Goal: Transaction & Acquisition: Purchase product/service

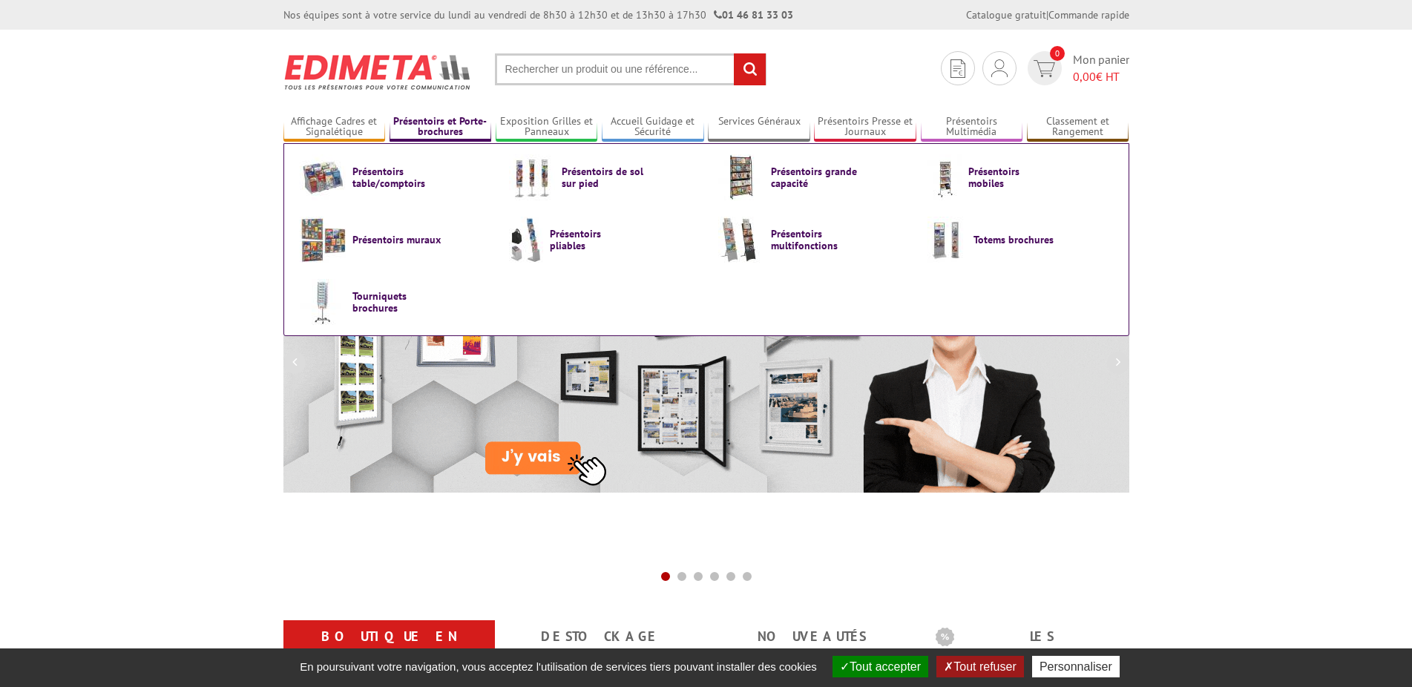
click at [451, 128] on link "Présentoirs et Porte-brochures" at bounding box center [441, 127] width 102 height 24
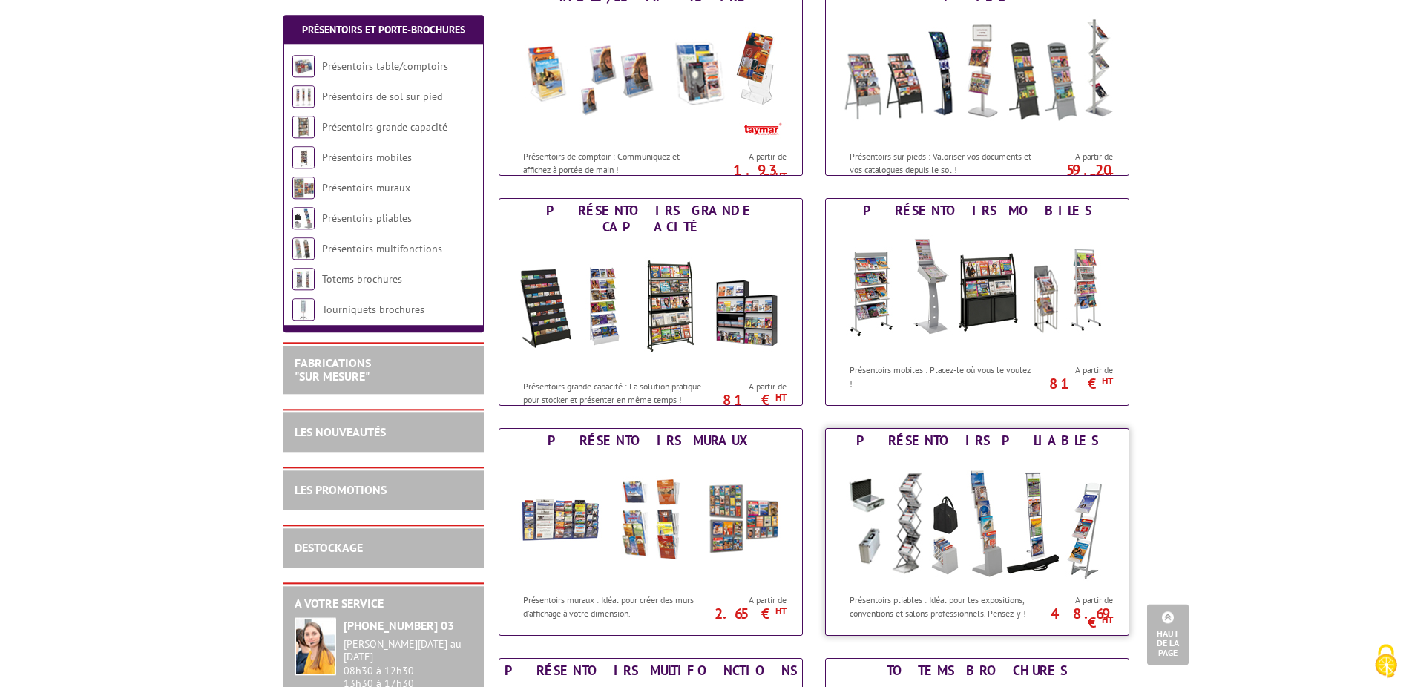
scroll to position [227, 0]
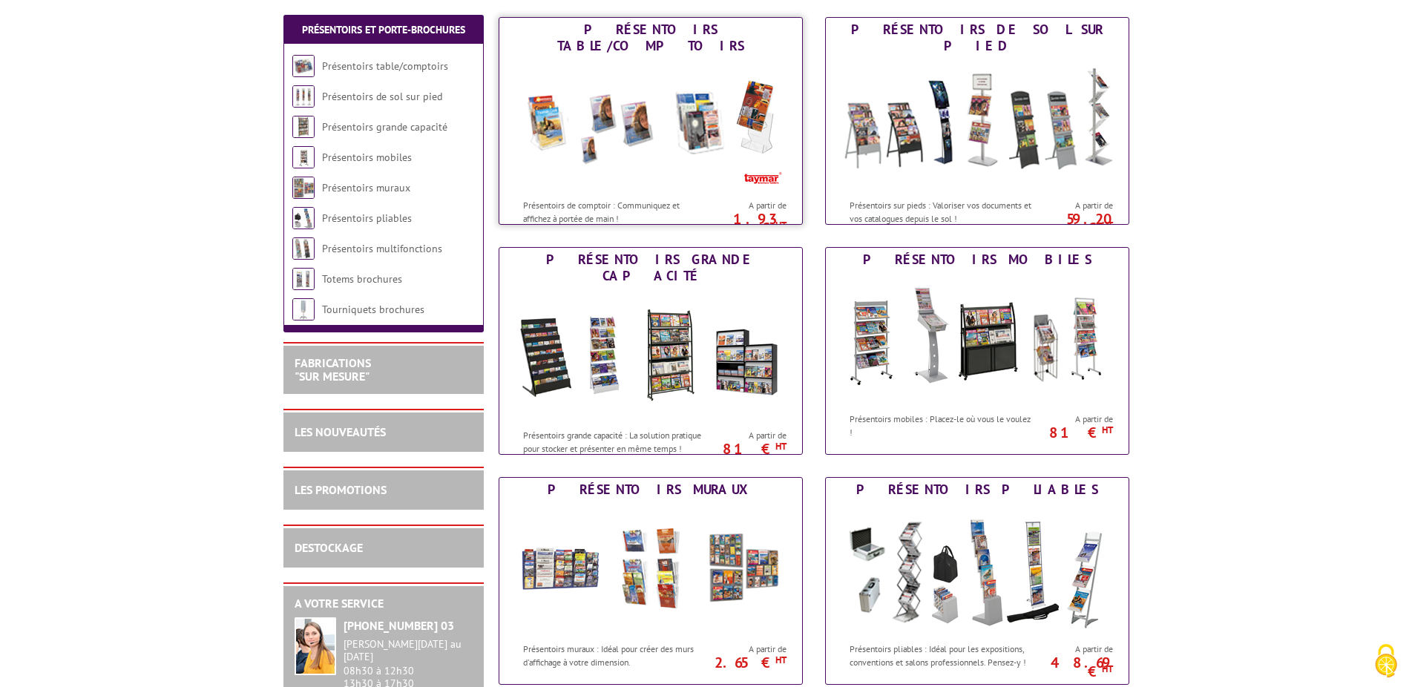
click at [630, 143] on img at bounding box center [651, 125] width 275 height 134
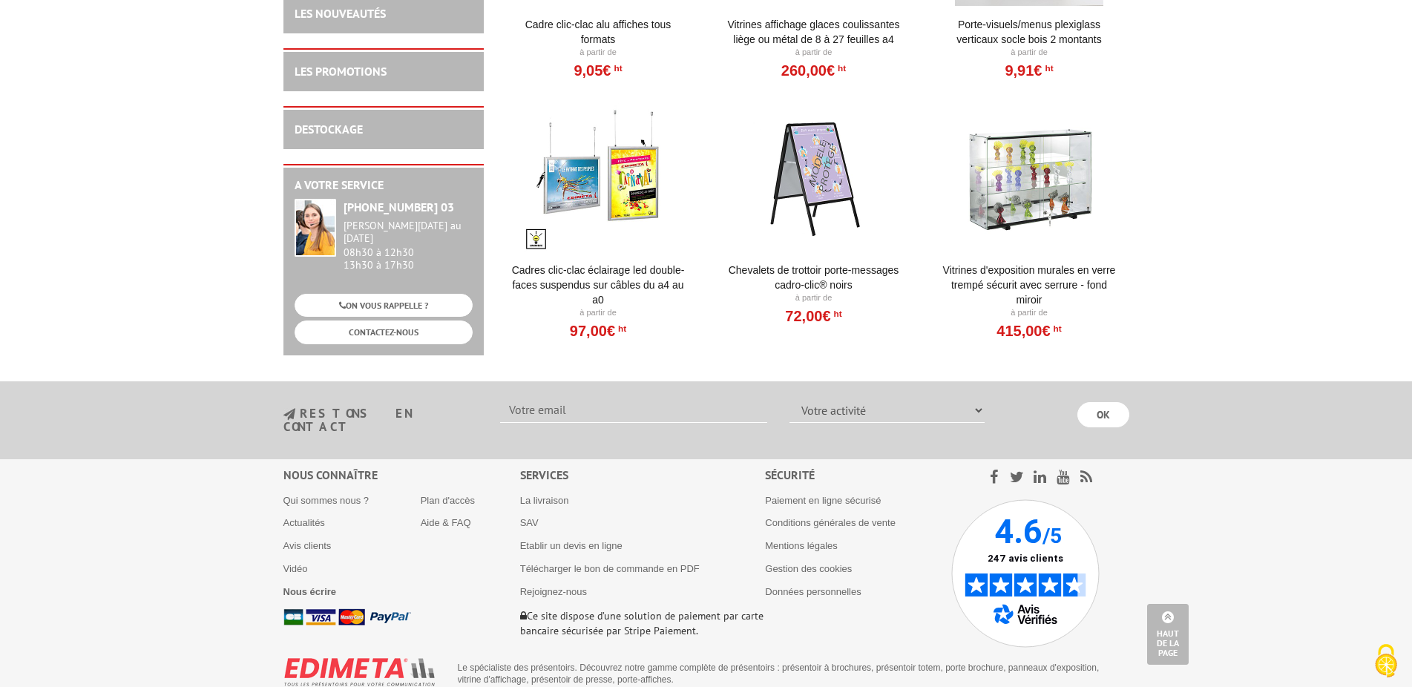
scroll to position [833, 0]
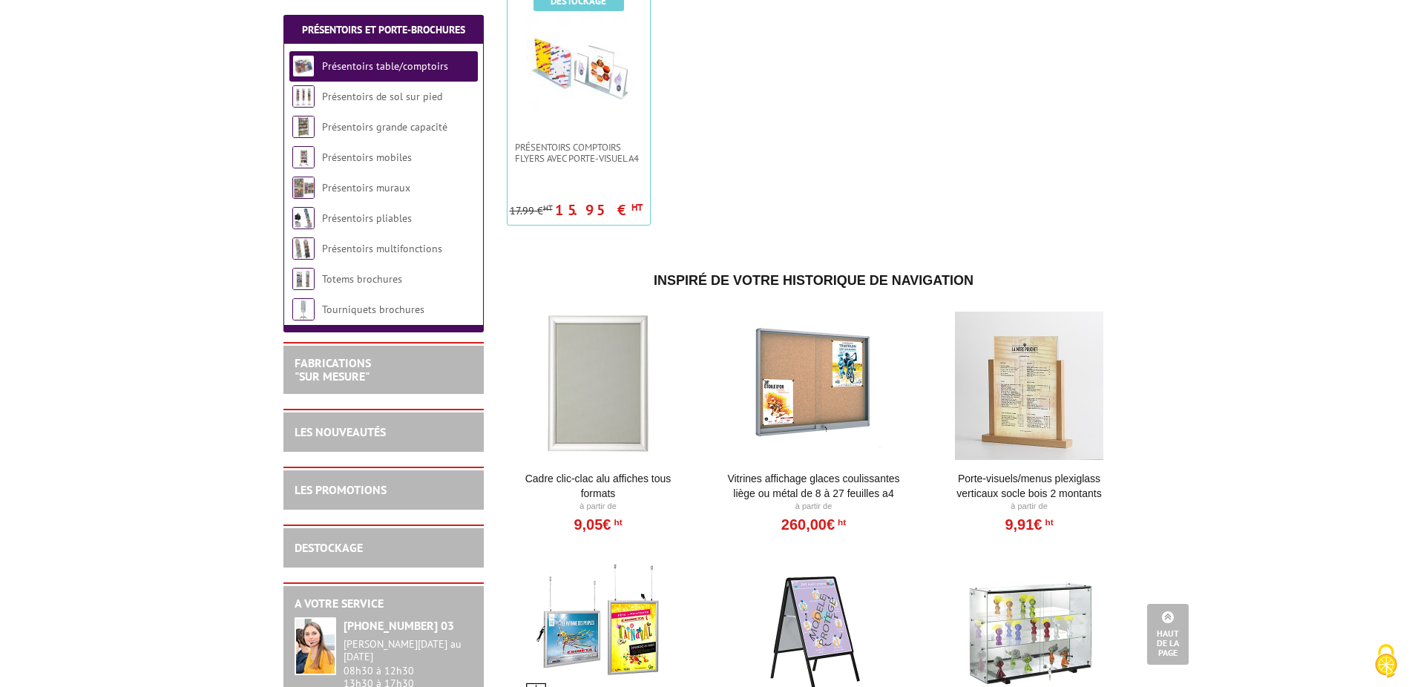
click at [1033, 385] on div at bounding box center [1029, 386] width 183 height 148
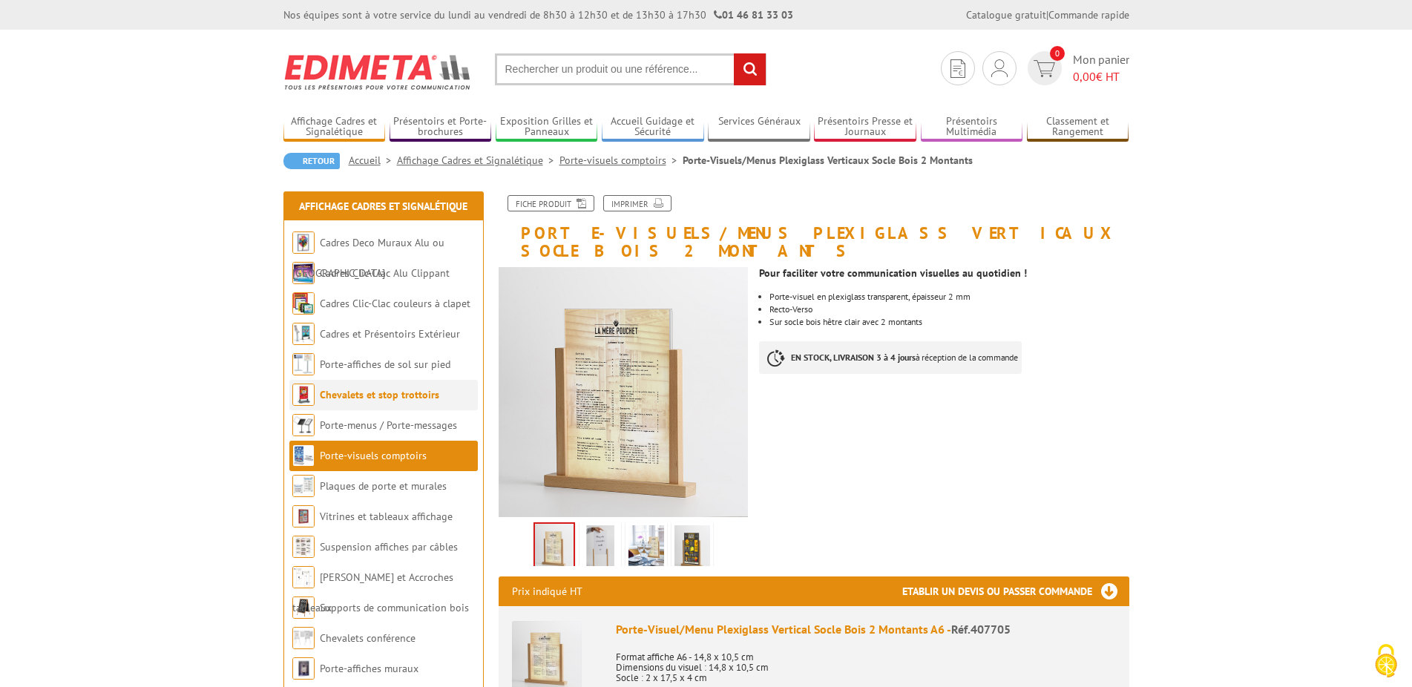
click at [396, 399] on link "Chevalets et stop trottoirs" at bounding box center [379, 394] width 119 height 13
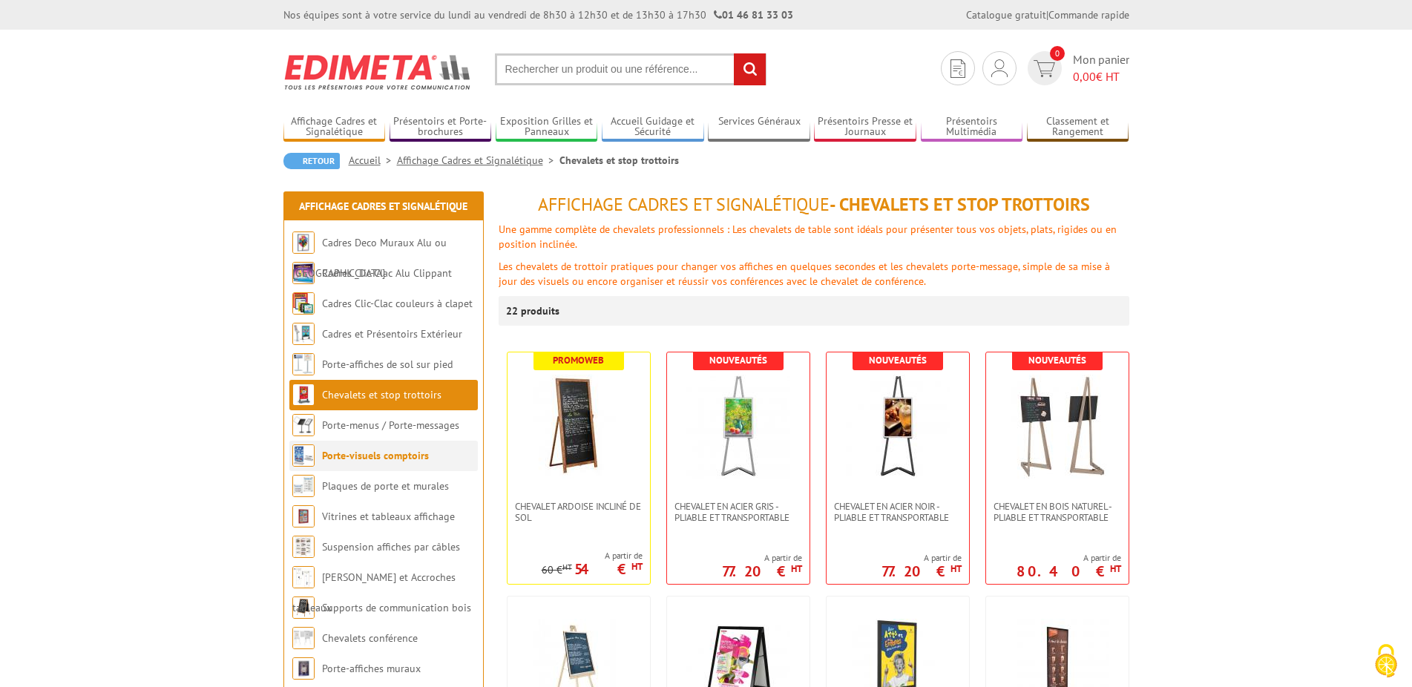
click at [422, 466] on li "Porte-visuels comptoirs" at bounding box center [383, 456] width 189 height 30
click at [399, 641] on link "Chevalets conférence" at bounding box center [370, 638] width 96 height 13
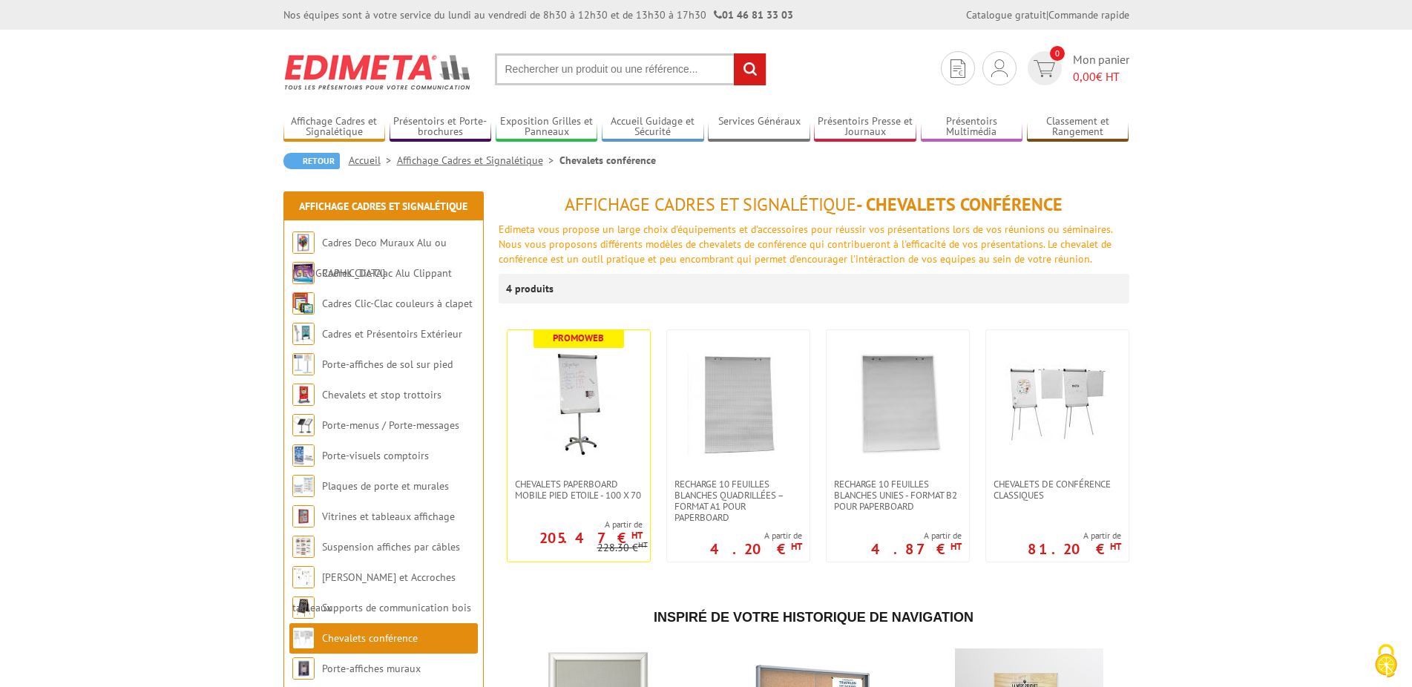
click at [606, 63] on input "text" at bounding box center [631, 69] width 272 height 32
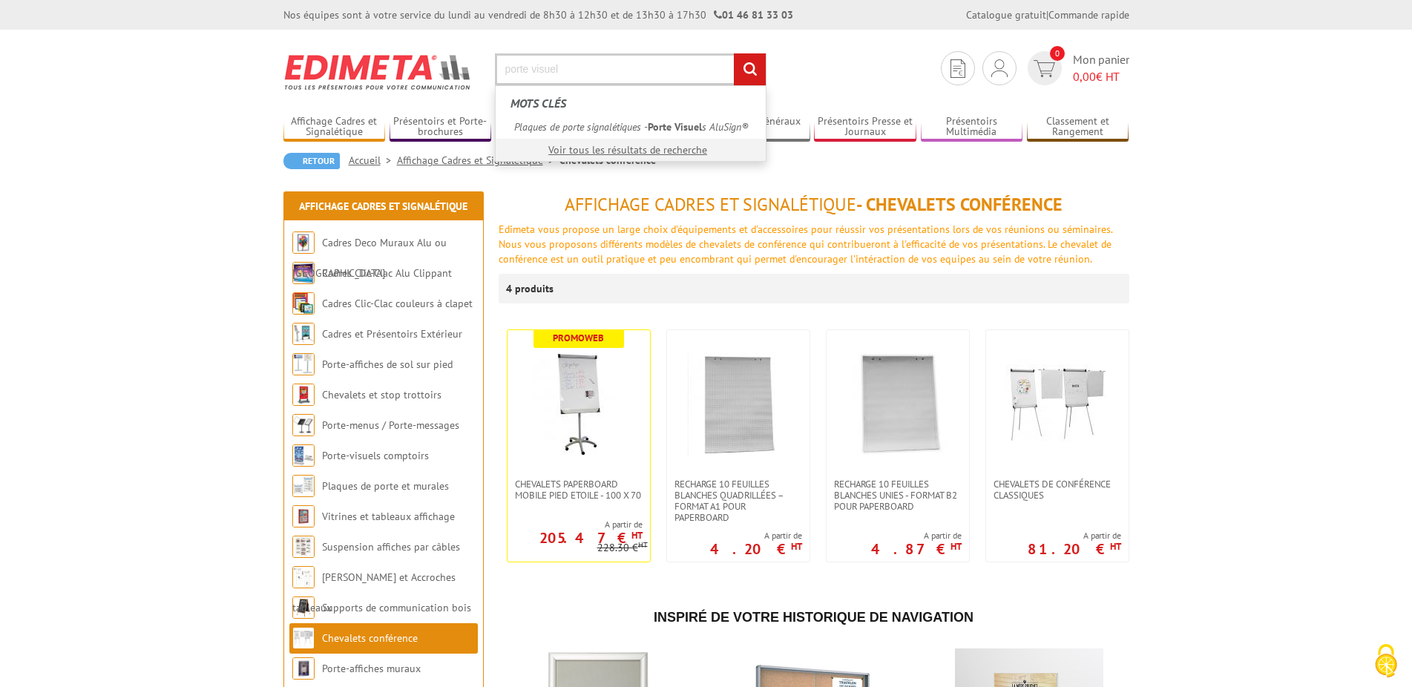
type input "porte visuel"
click at [734, 53] on input "rechercher" at bounding box center [750, 69] width 32 height 32
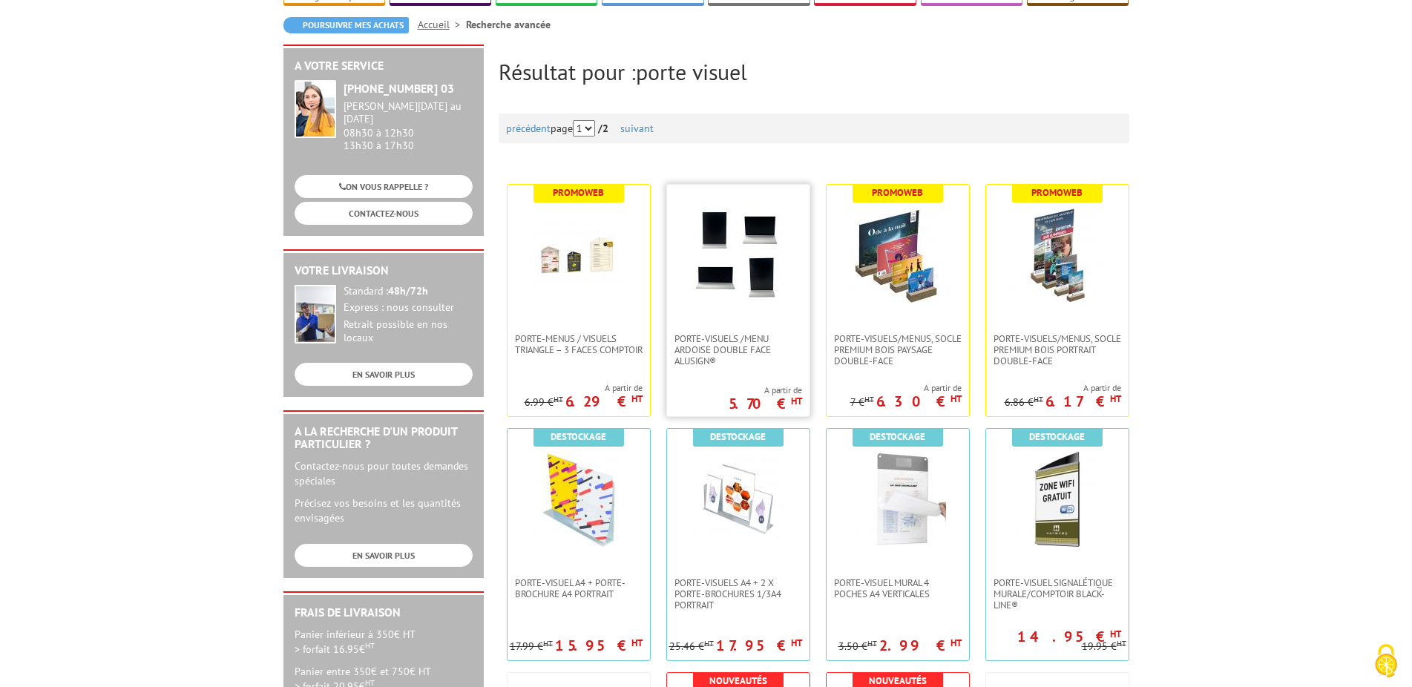
scroll to position [151, 0]
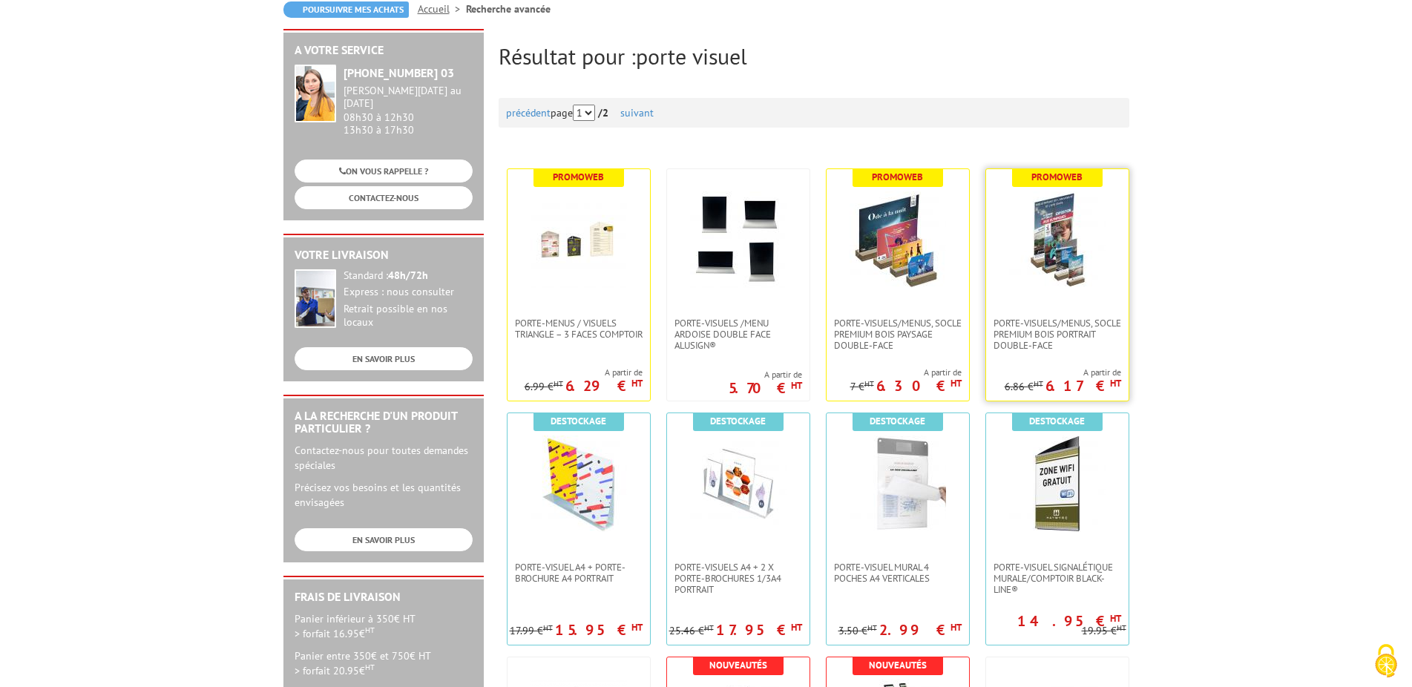
click at [1081, 246] on img at bounding box center [1057, 239] width 96 height 96
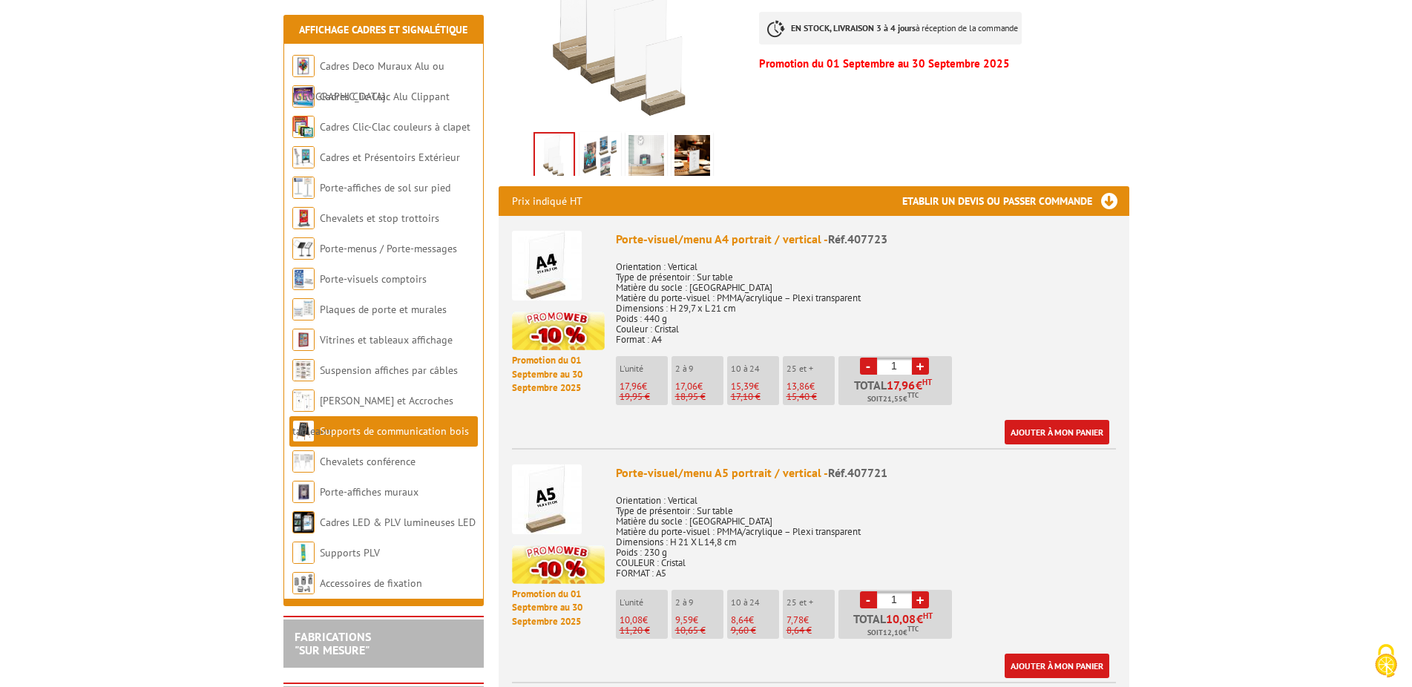
scroll to position [454, 0]
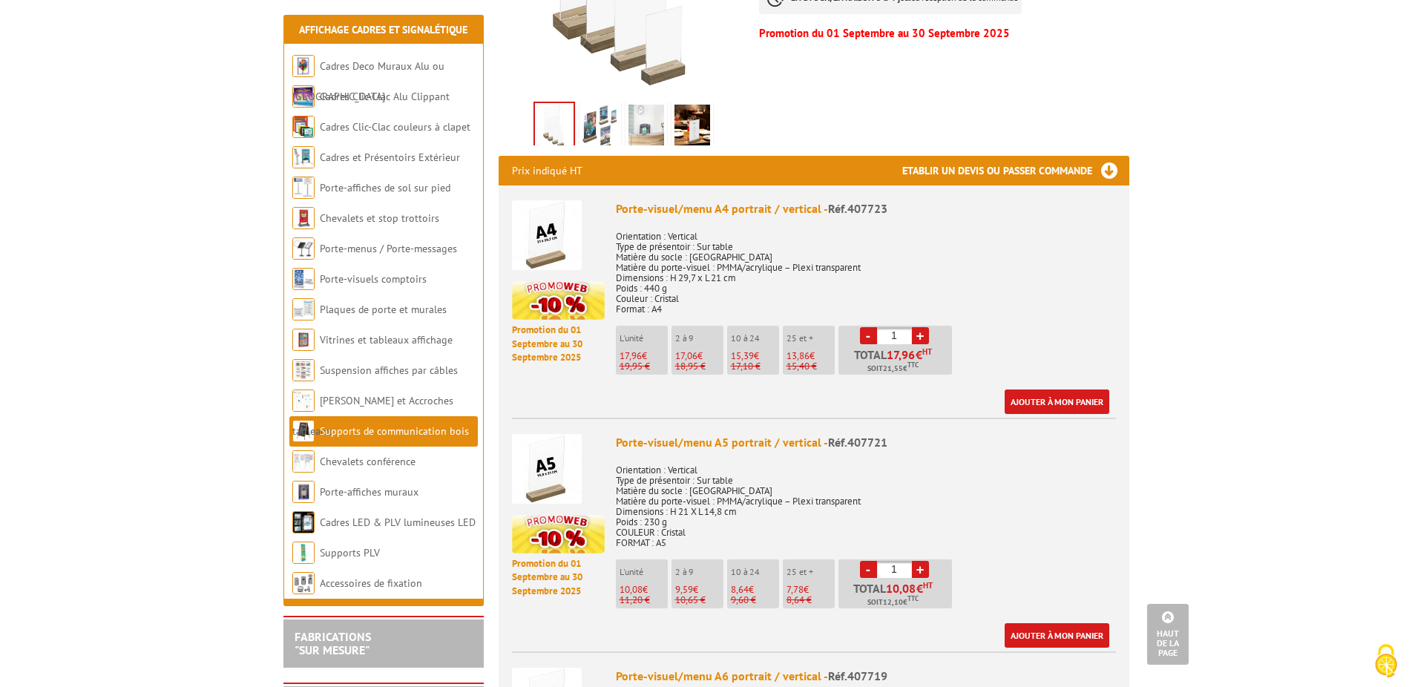
click at [923, 327] on link "+" at bounding box center [920, 335] width 17 height 17
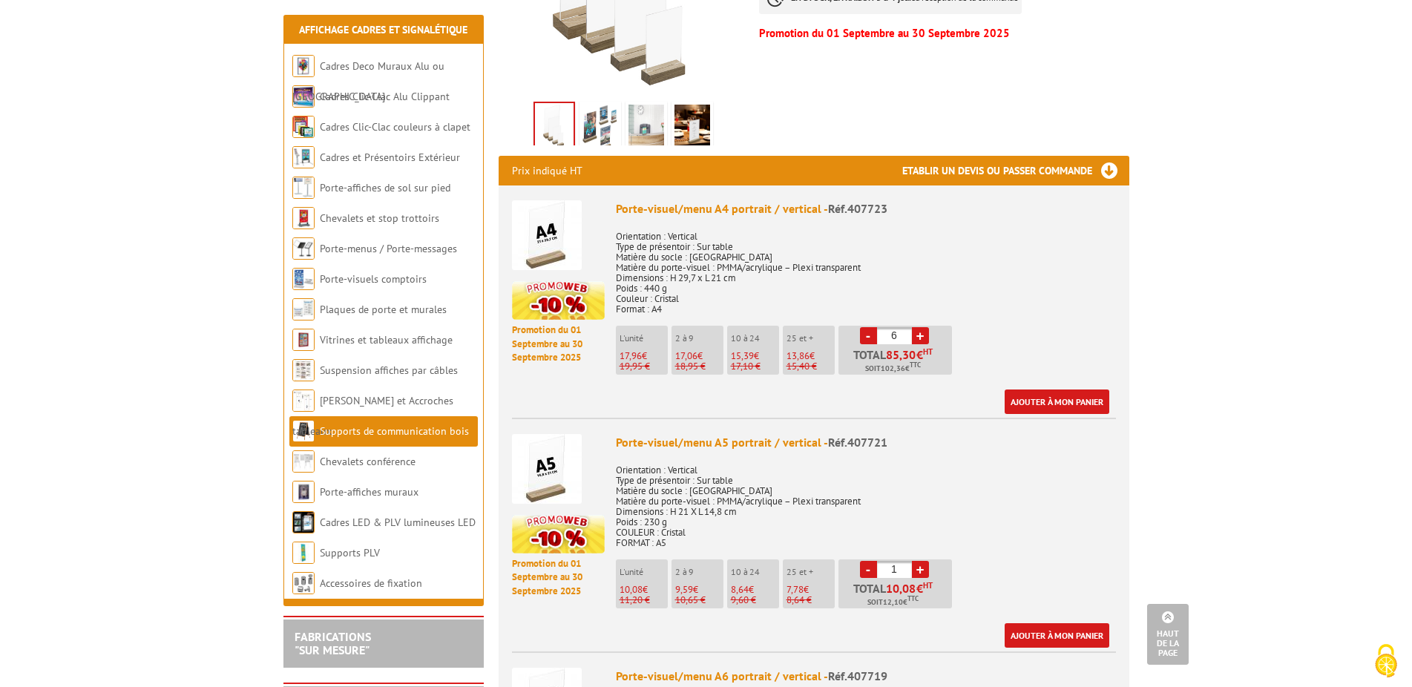
click at [923, 327] on link "+" at bounding box center [920, 335] width 17 height 17
type input "10"
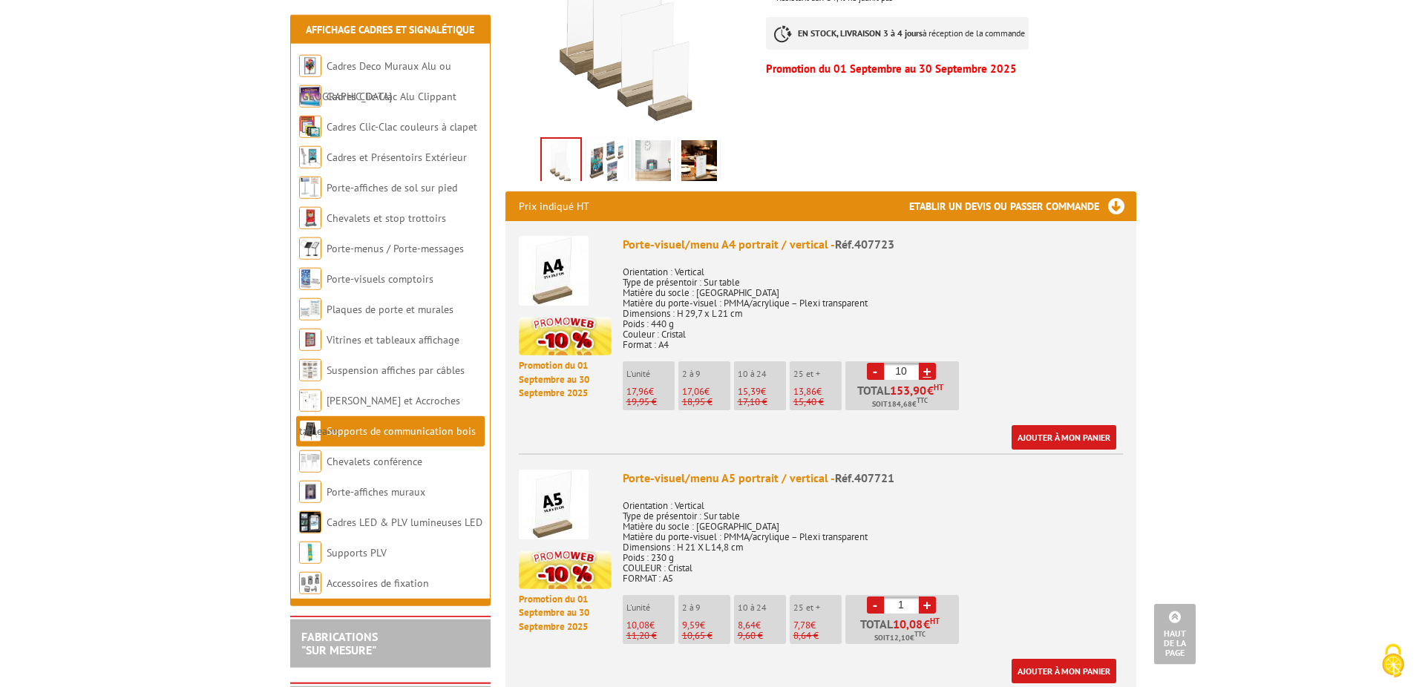
scroll to position [379, 0]
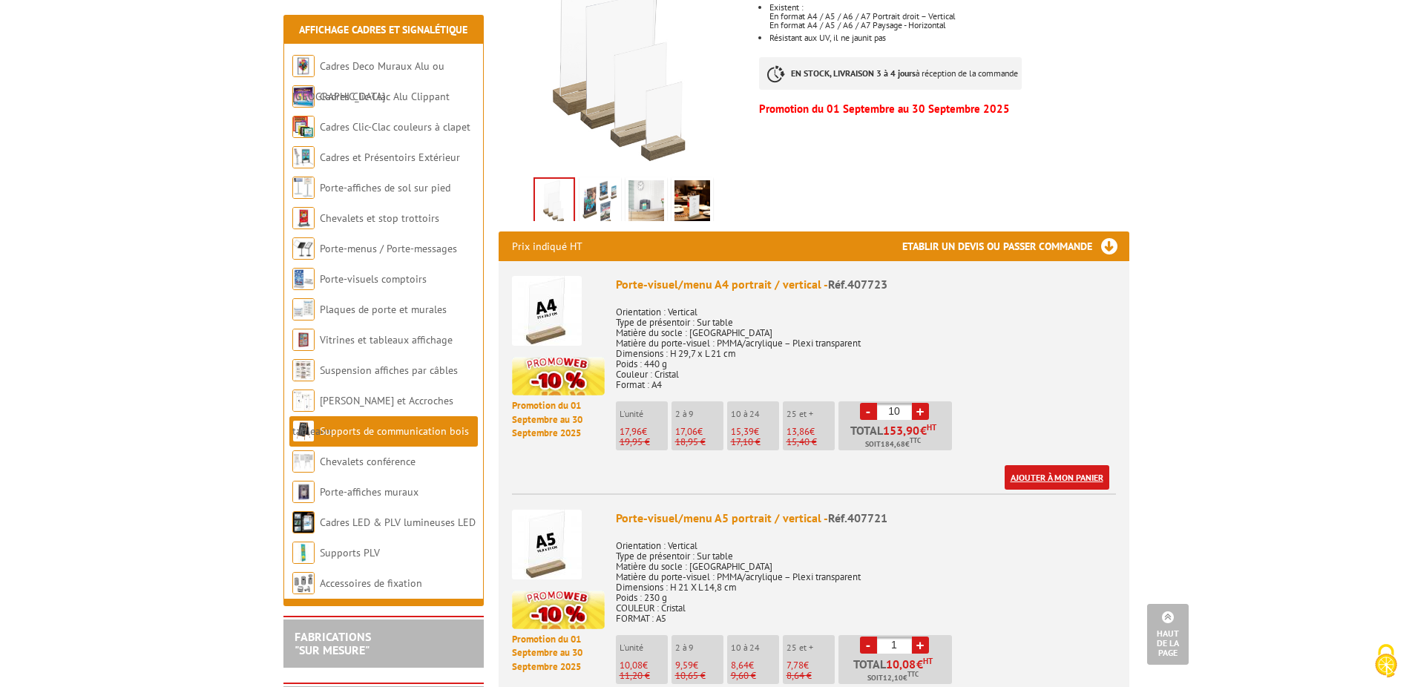
click at [1074, 465] on link "Ajouter à mon panier" at bounding box center [1057, 477] width 105 height 24
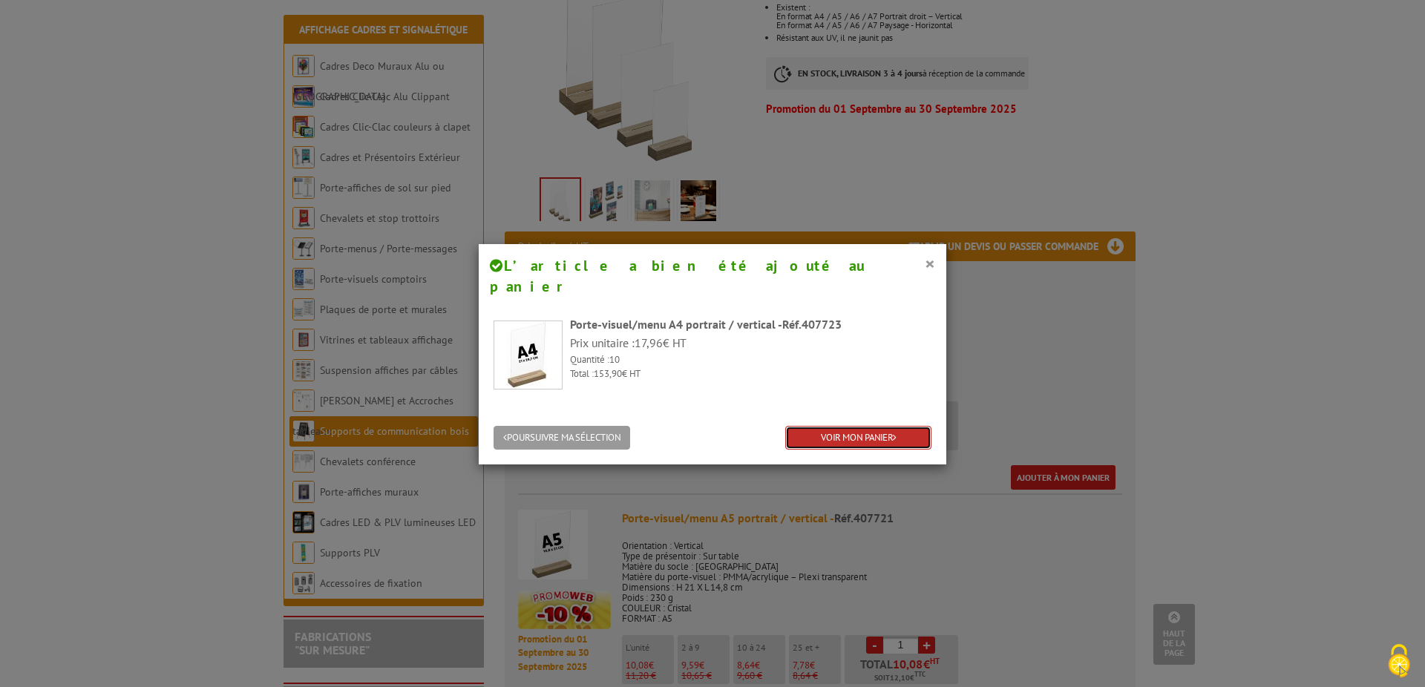
click at [863, 426] on link "VOIR MON PANIER" at bounding box center [858, 438] width 146 height 24
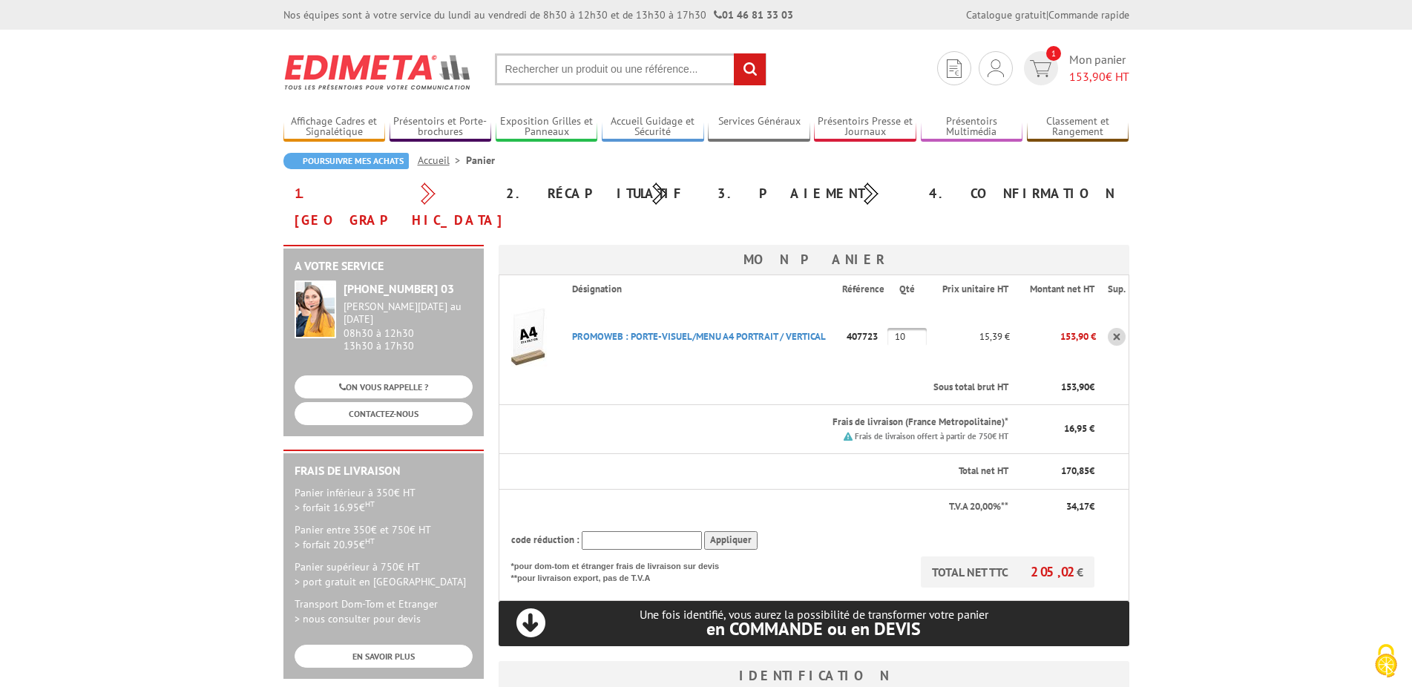
click at [604, 531] on input "text" at bounding box center [642, 540] width 120 height 19
type input "PROMO10"
click at [733, 531] on input "Appliquer" at bounding box center [730, 540] width 53 height 19
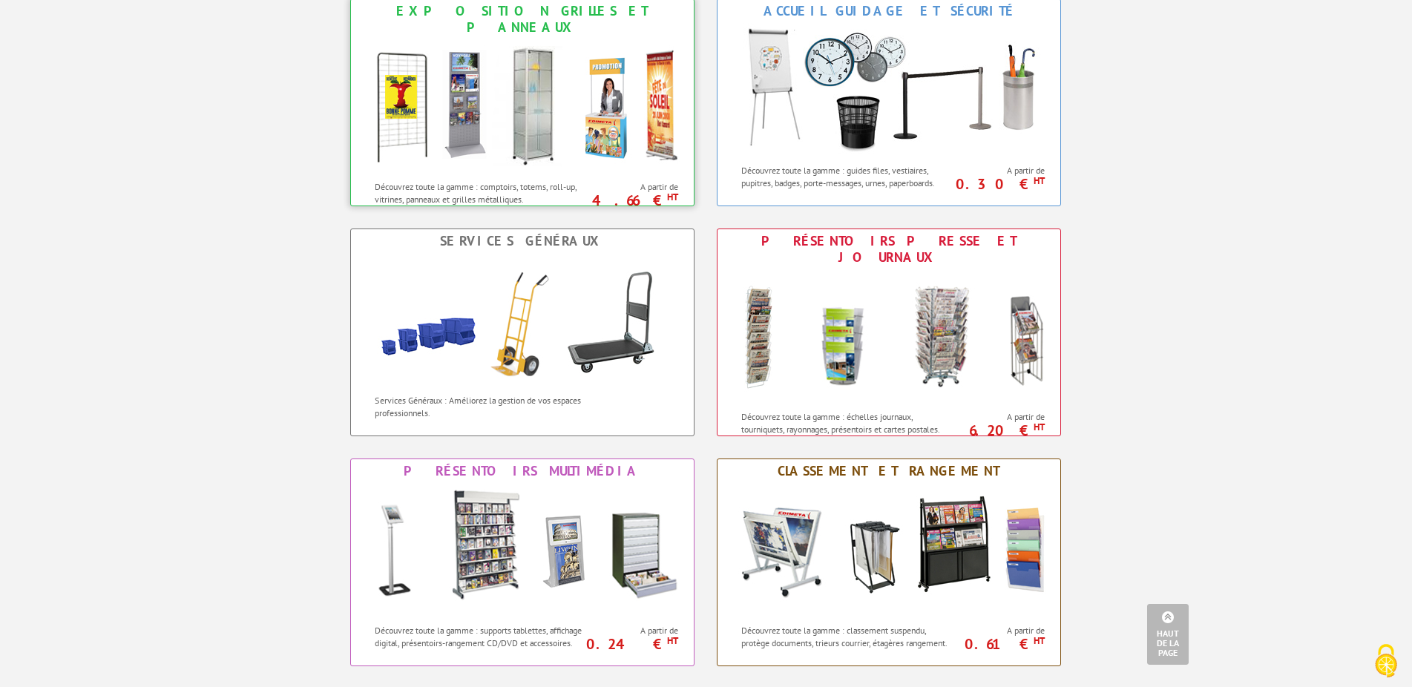
scroll to position [530, 0]
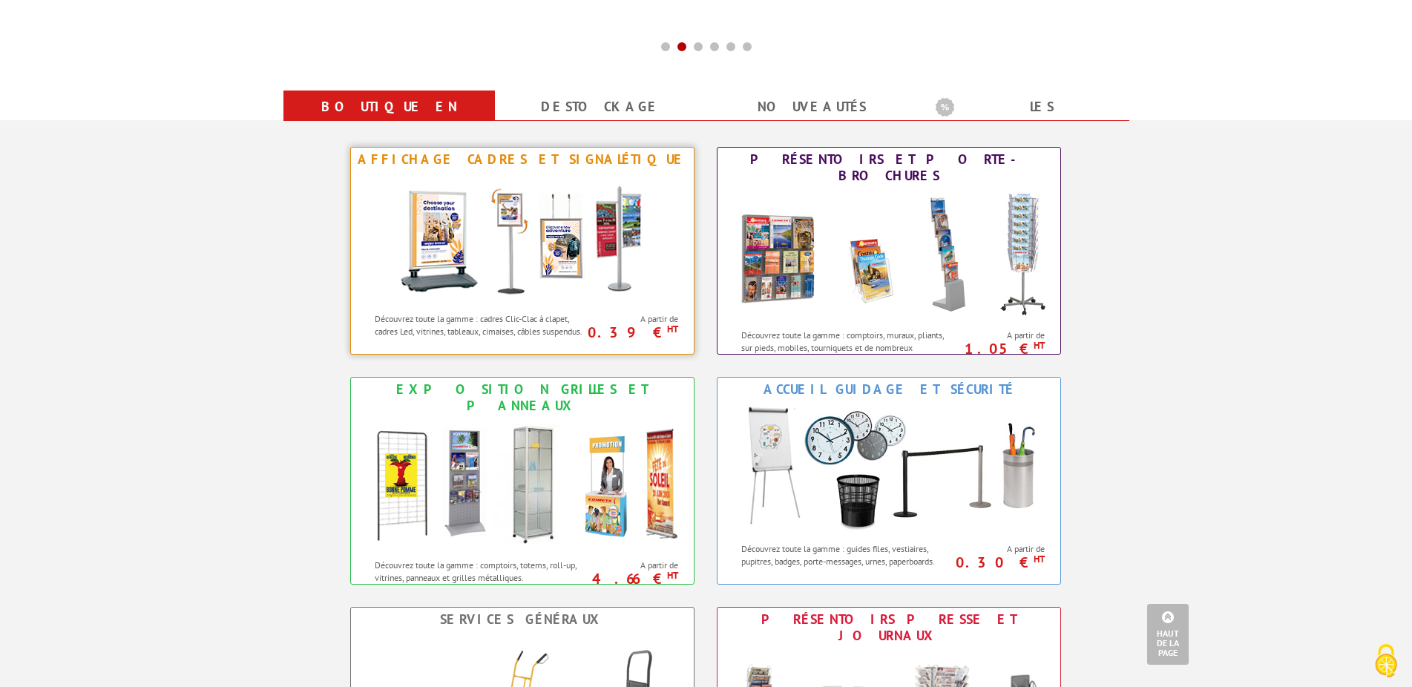
click at [482, 262] on img at bounding box center [522, 238] width 275 height 134
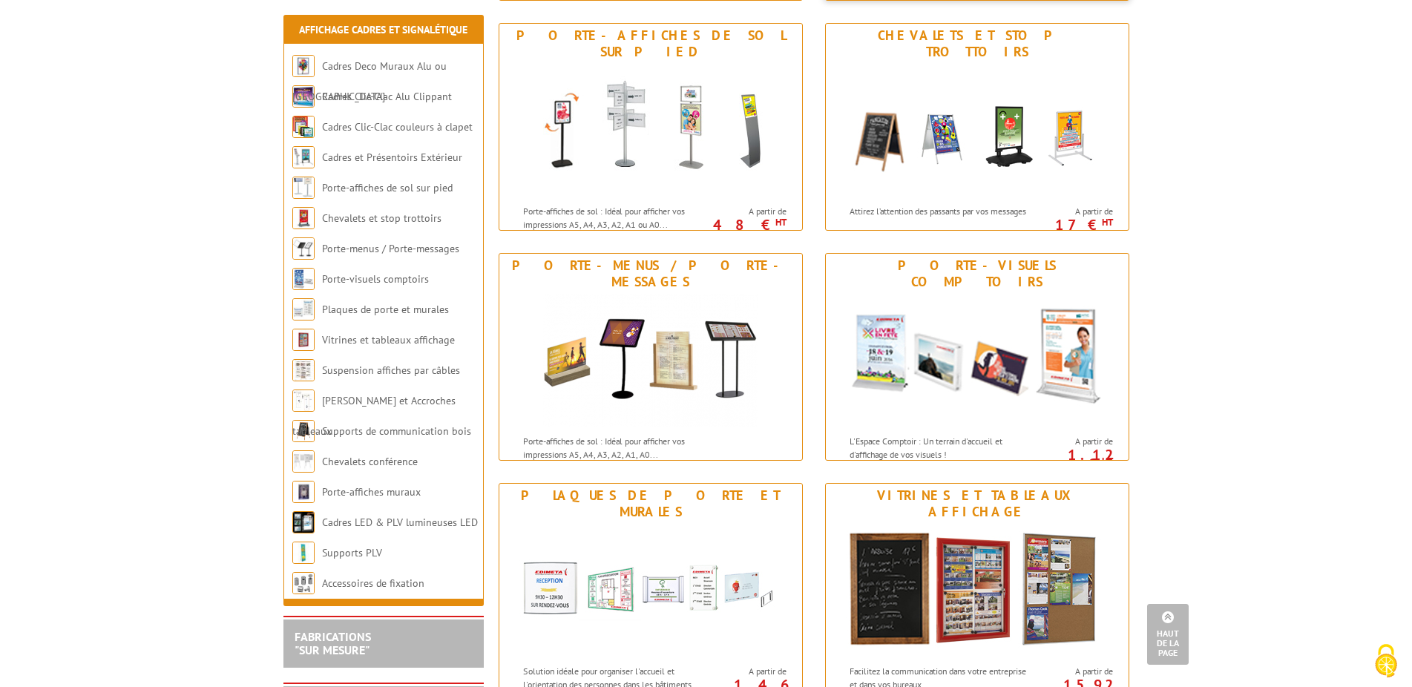
scroll to position [757, 0]
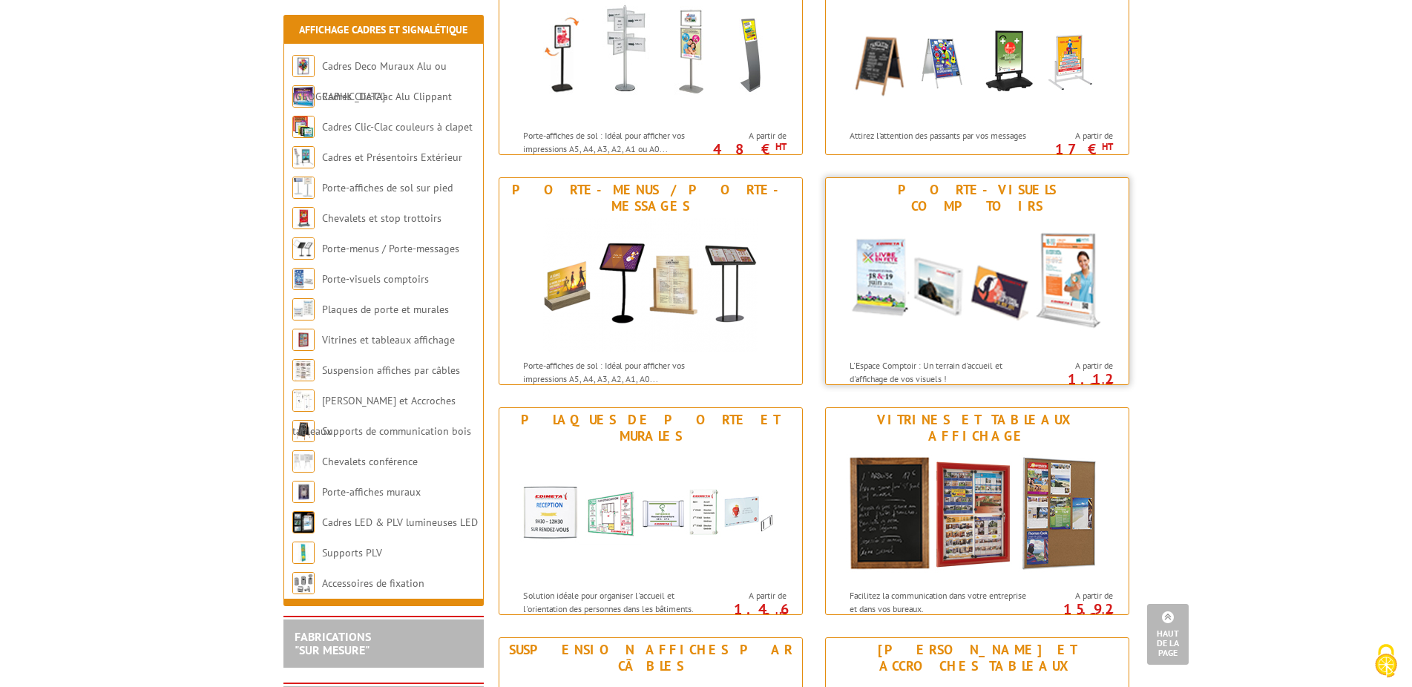
click at [931, 269] on img at bounding box center [977, 285] width 275 height 134
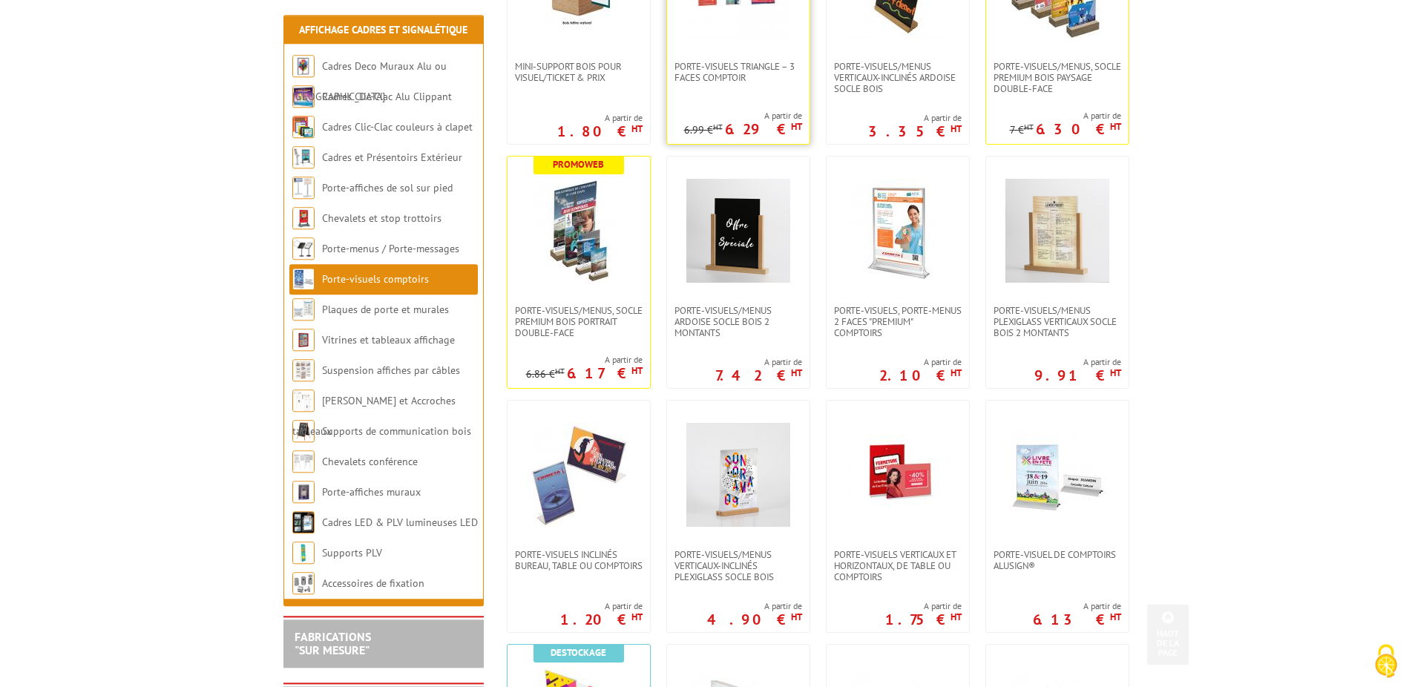
scroll to position [454, 0]
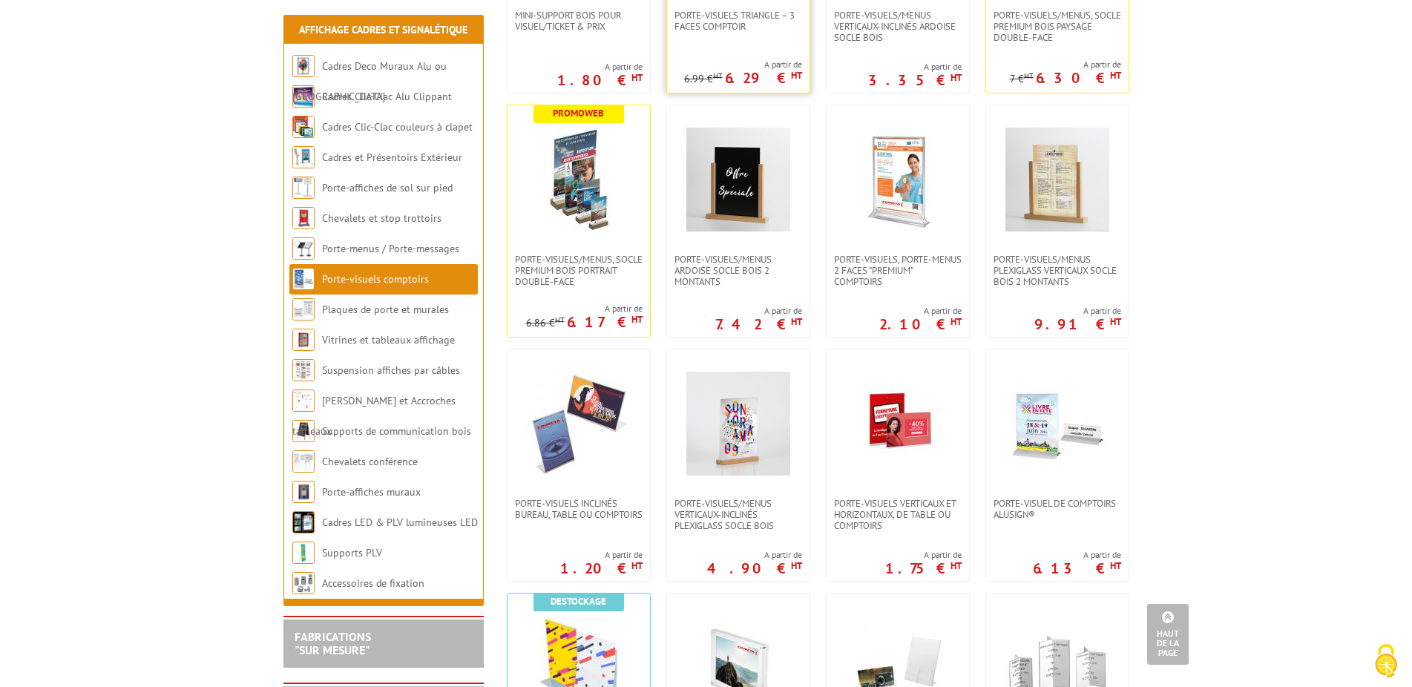
click at [784, 424] on img at bounding box center [739, 424] width 104 height 104
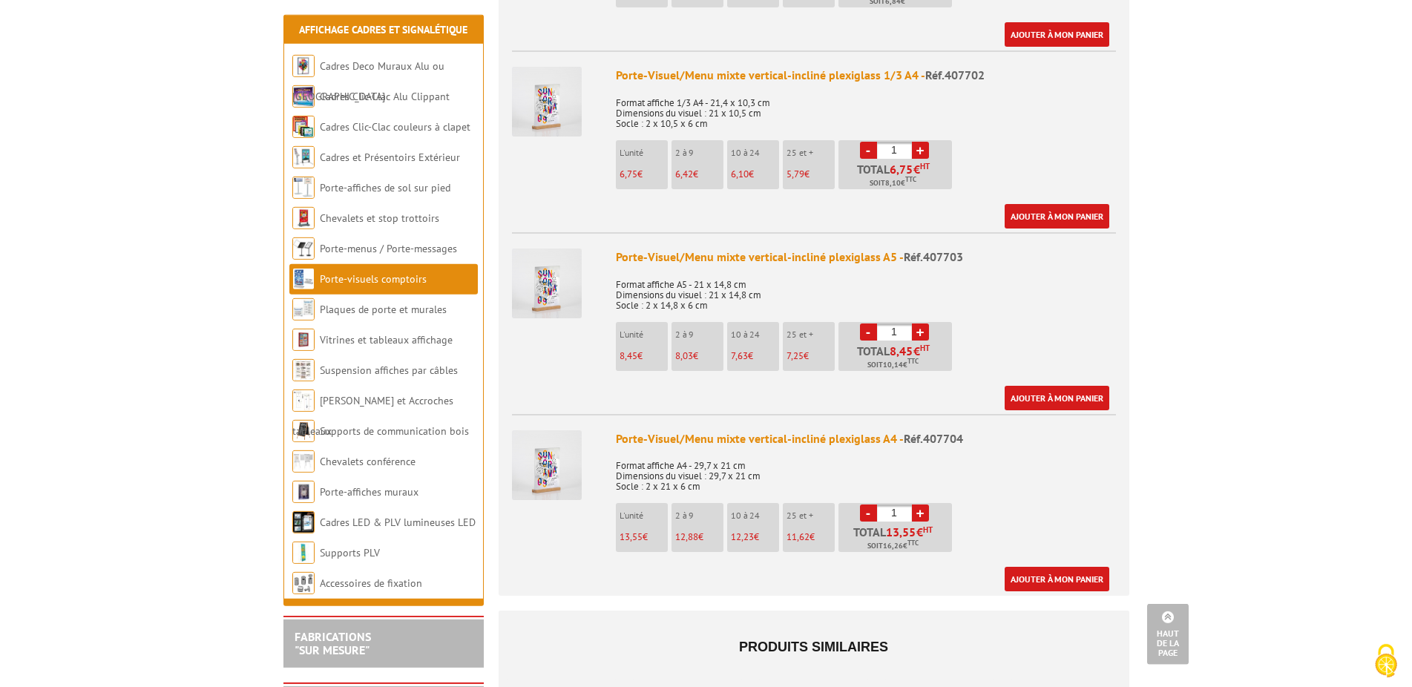
scroll to position [833, 0]
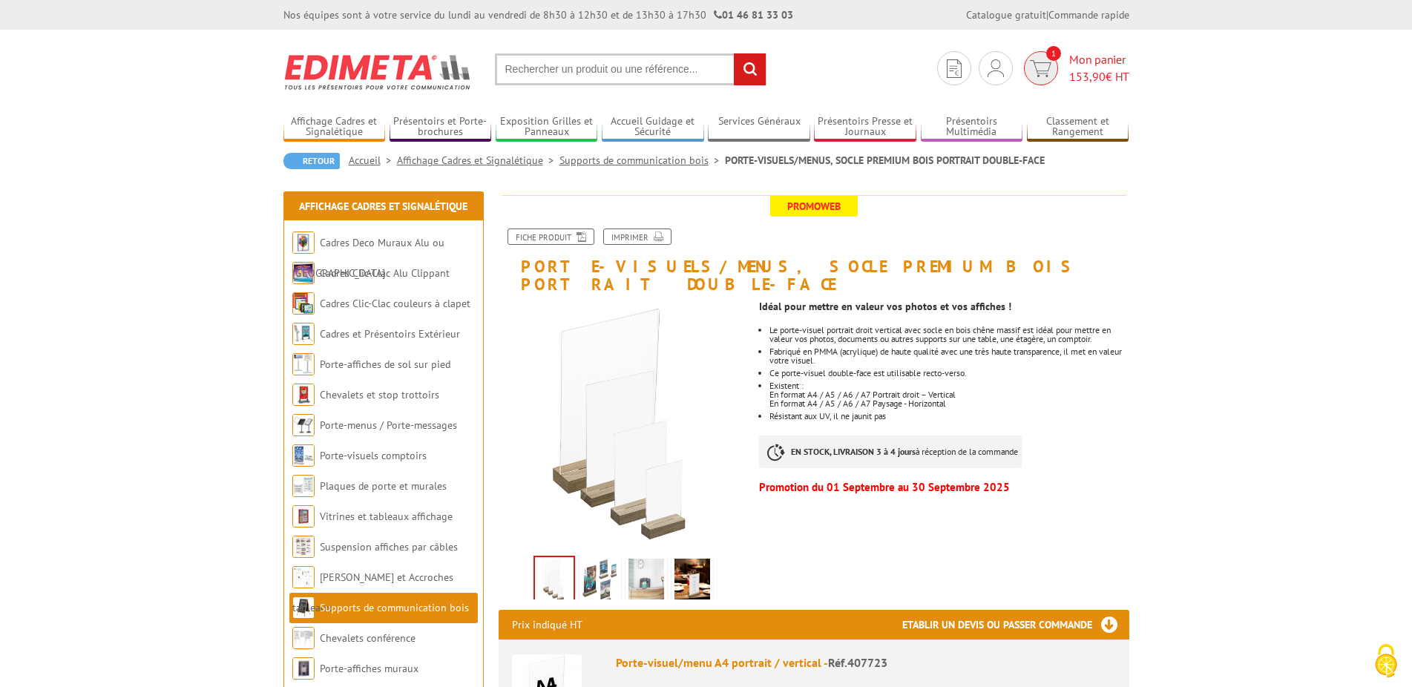
click at [1084, 78] on span "153,90" at bounding box center [1088, 76] width 36 height 15
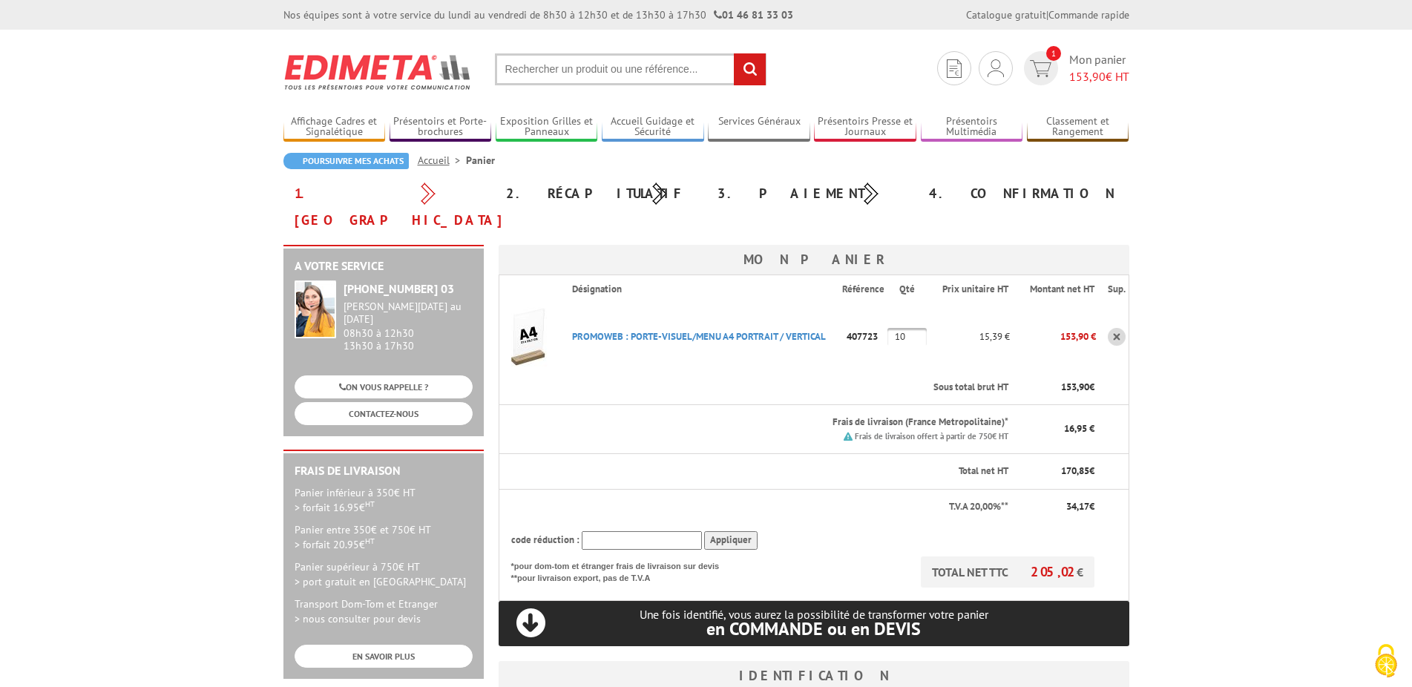
click at [612, 531] on input "text" at bounding box center [642, 540] width 120 height 19
paste input "CT1"
type input "CT1"
click at [730, 531] on input "Appliquer" at bounding box center [730, 540] width 53 height 19
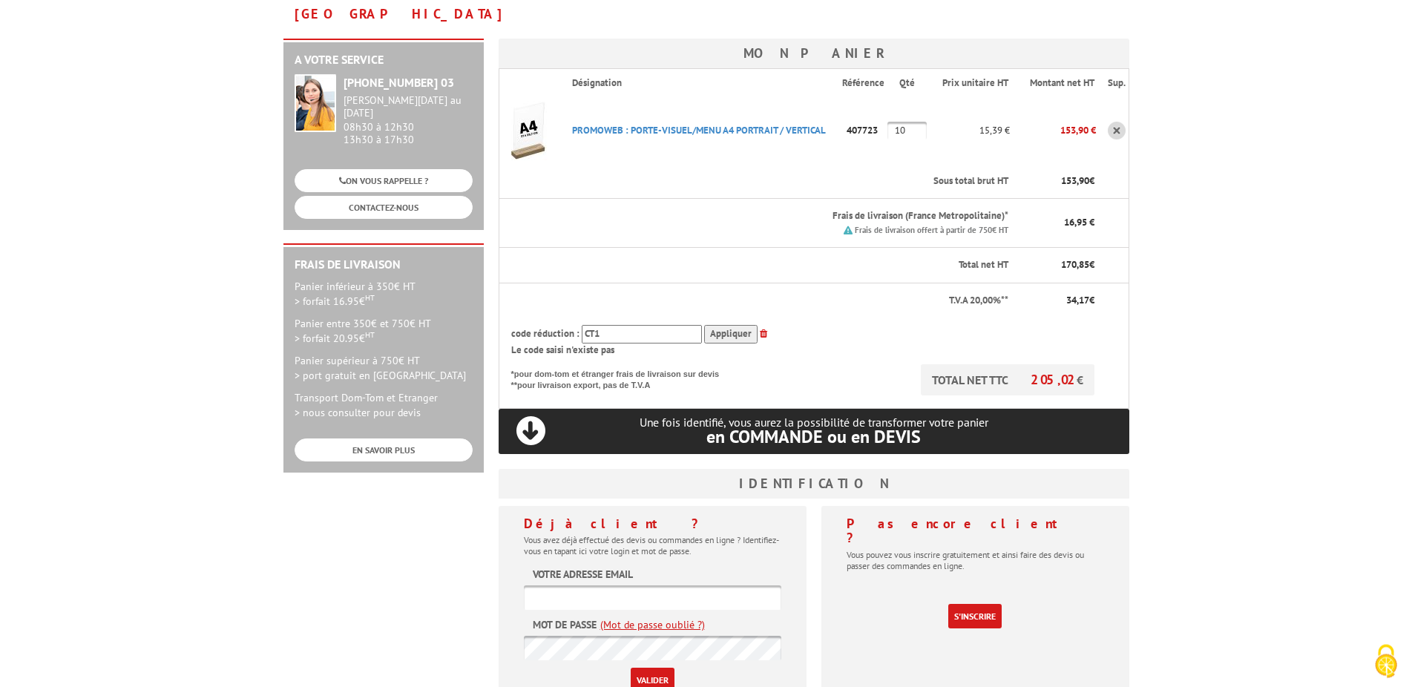
scroll to position [303, 0]
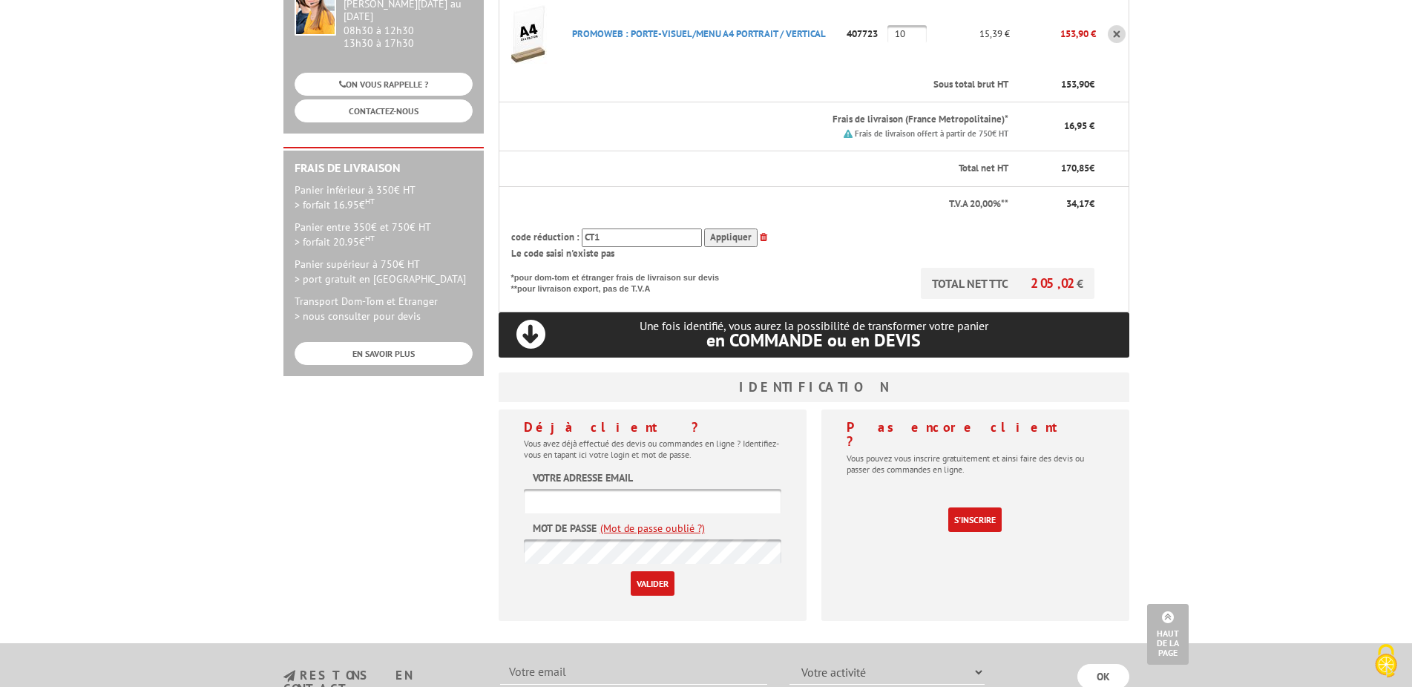
drag, startPoint x: 621, startPoint y: 207, endPoint x: 571, endPoint y: 207, distance: 50.5
click at [582, 229] on input "CT1" at bounding box center [642, 238] width 120 height 19
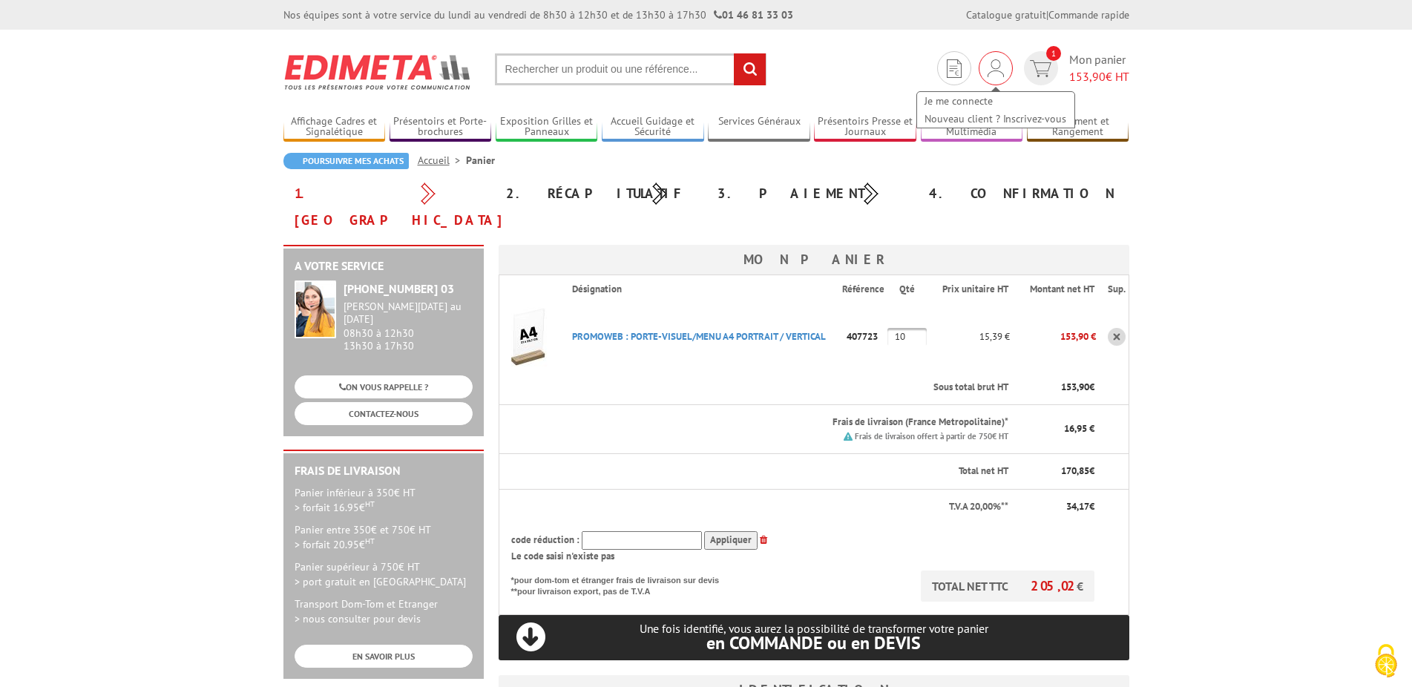
click at [991, 73] on img at bounding box center [996, 68] width 16 height 18
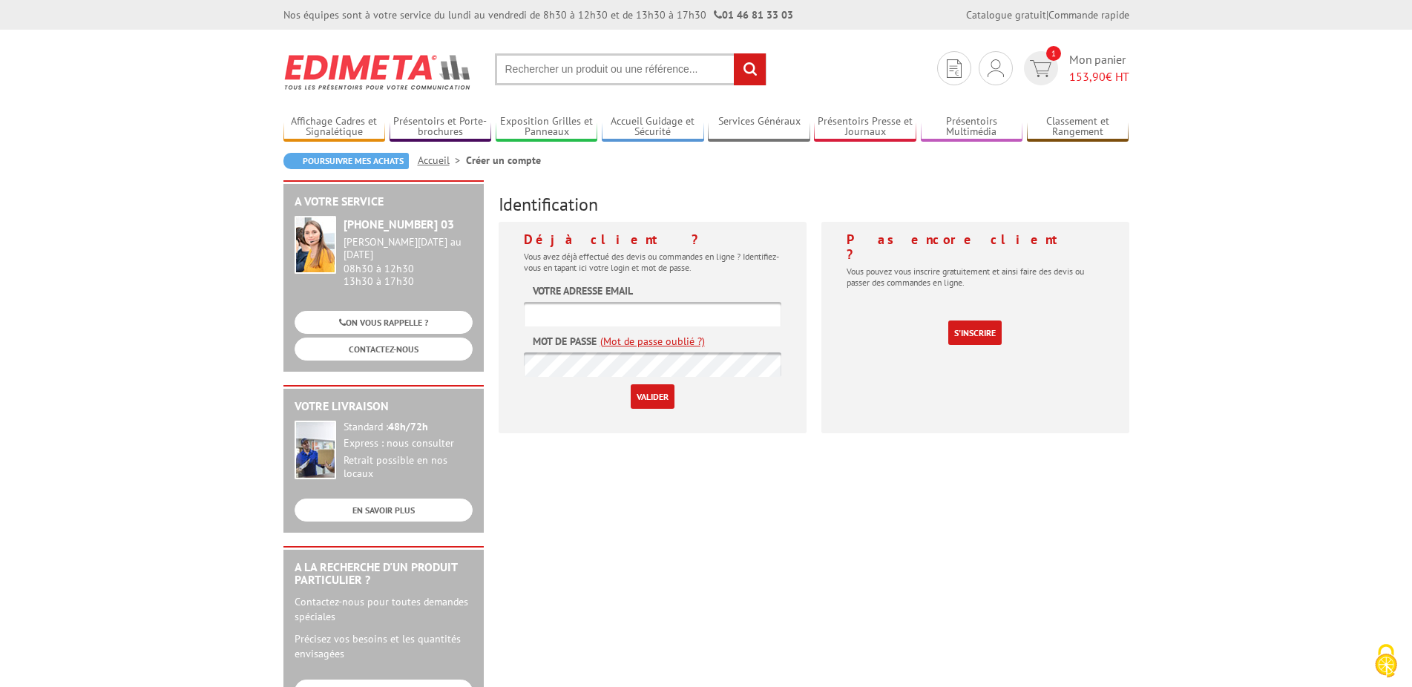
click at [655, 316] on input "text" at bounding box center [653, 314] width 258 height 24
type input "myriam.lescure@sceaux.fr"
click at [651, 405] on input "Valider" at bounding box center [653, 396] width 44 height 24
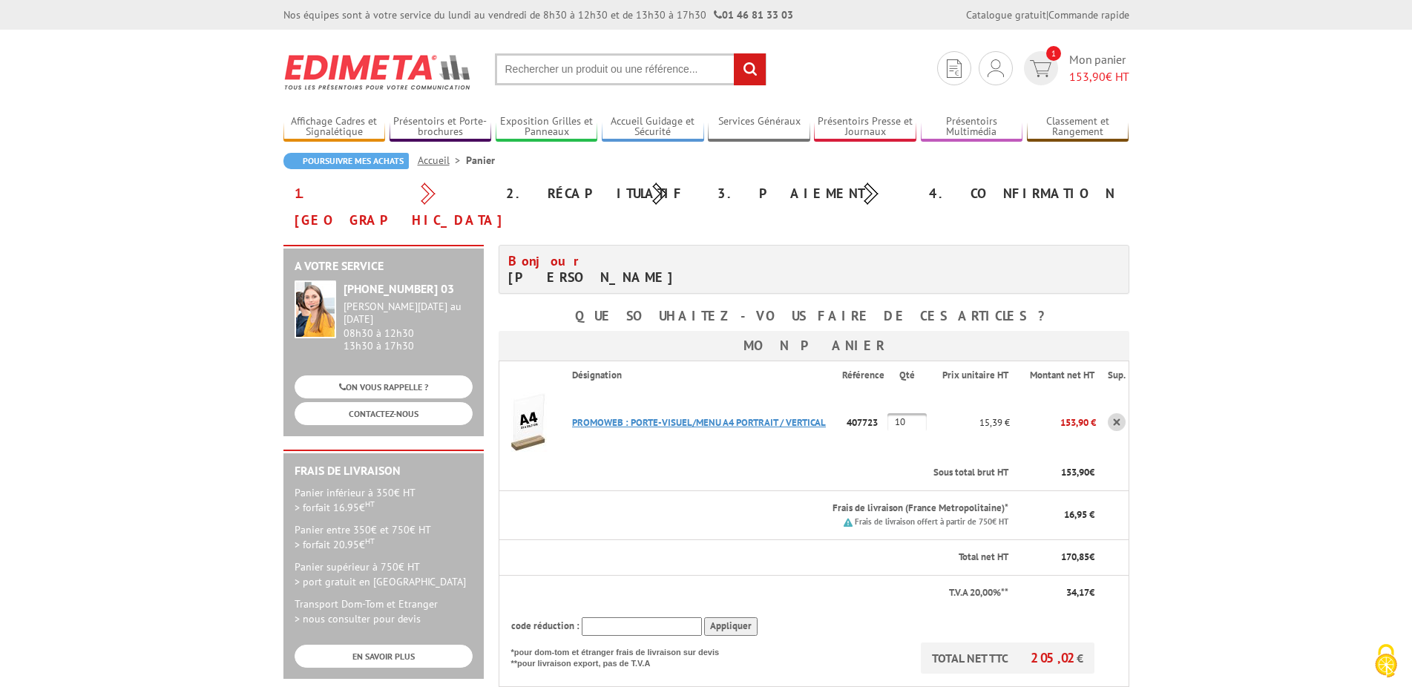
scroll to position [227, 0]
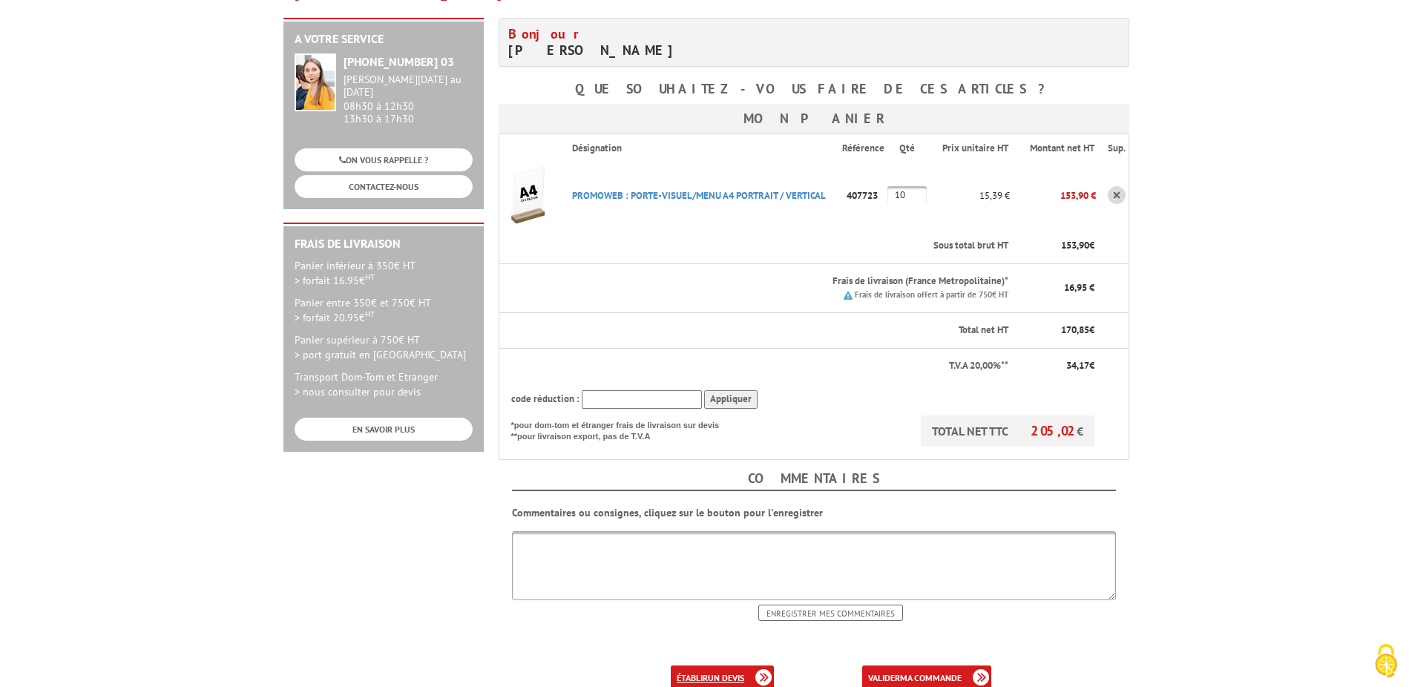
click at [730, 672] on b "un devis" at bounding box center [726, 677] width 36 height 11
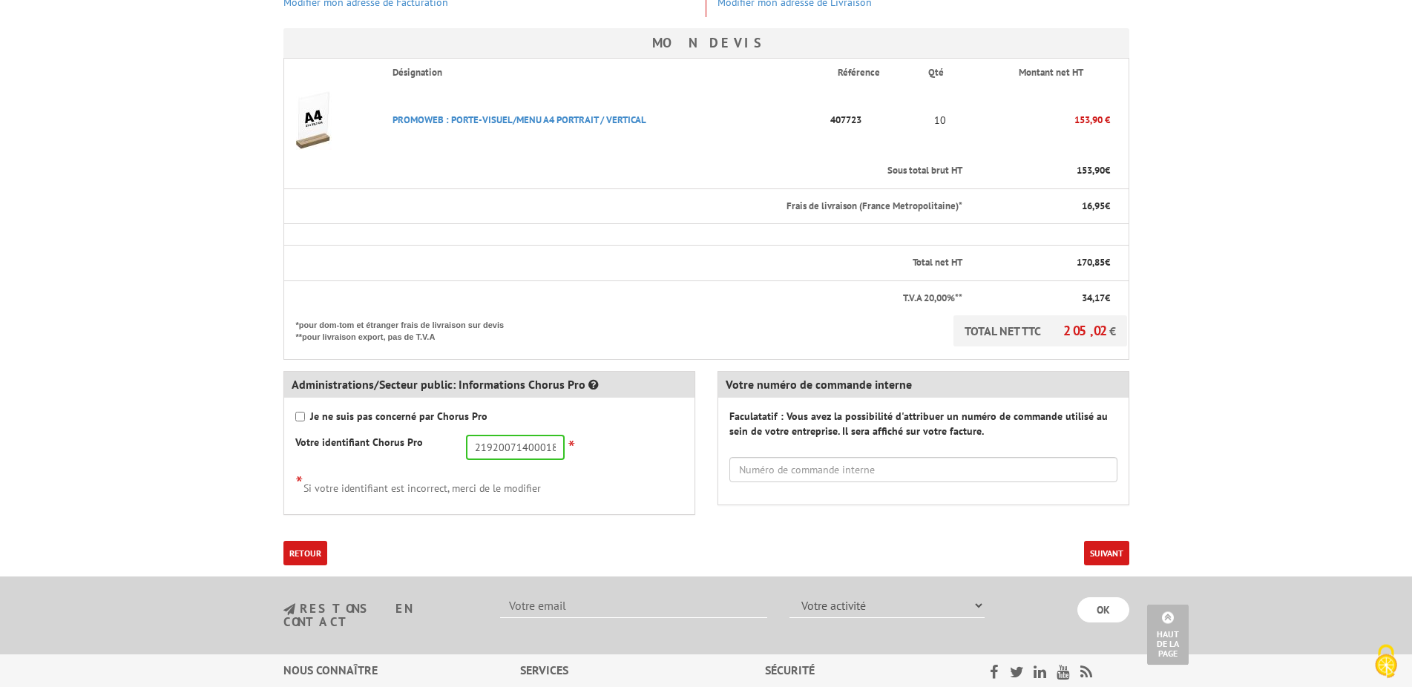
scroll to position [379, 0]
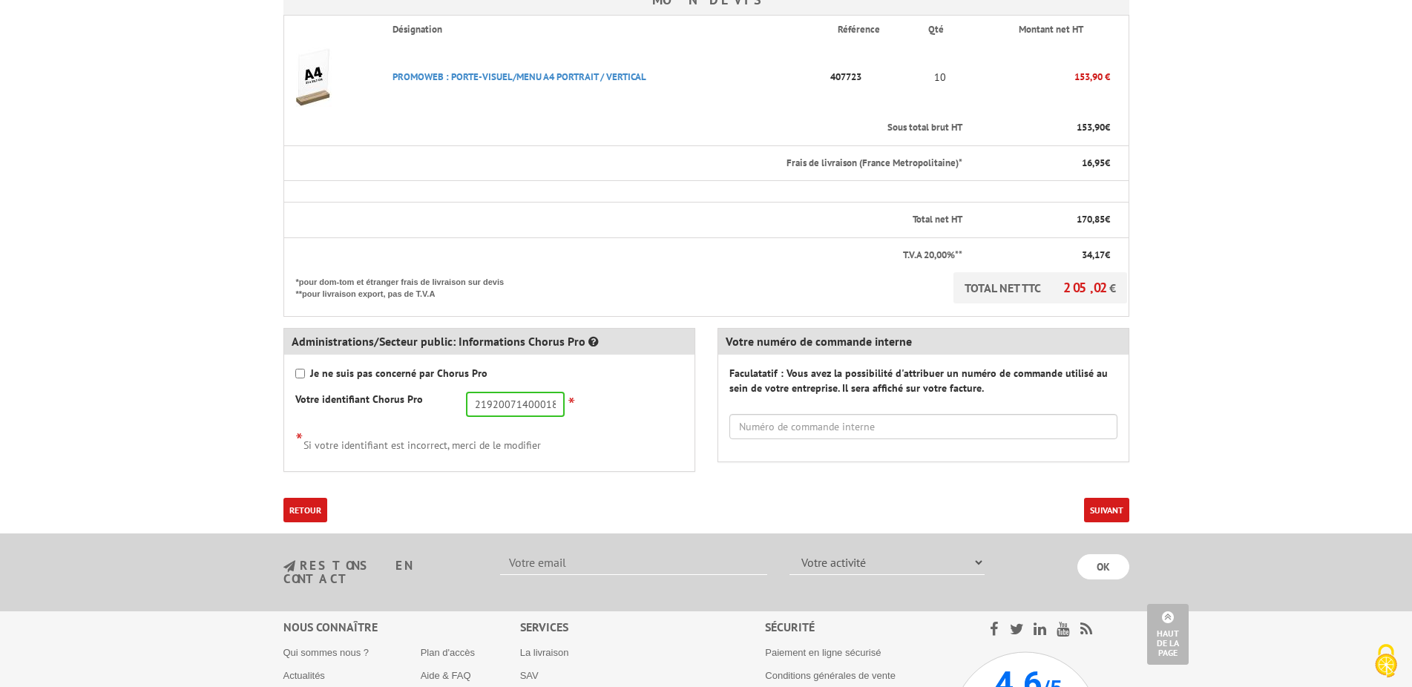
click at [1096, 511] on button "Suivant" at bounding box center [1106, 510] width 45 height 24
